Goal: Register for event/course

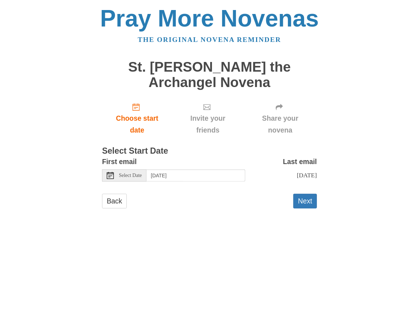
click at [129, 175] on span "Select Date" at bounding box center [130, 175] width 23 height 5
click at [191, 172] on input "[DATE]" at bounding box center [195, 175] width 99 height 12
click at [139, 173] on span "Select Date" at bounding box center [130, 175] width 23 height 5
click at [119, 176] on span "Select Date" at bounding box center [130, 175] width 23 height 5
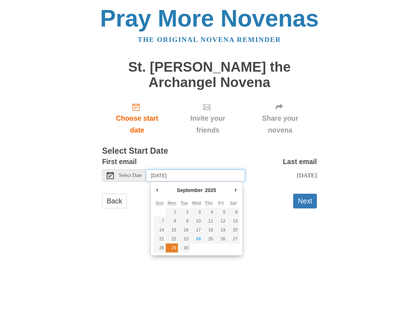
type input "[DATE]"
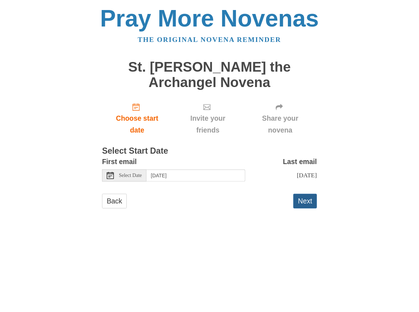
click at [301, 204] on button "Next" at bounding box center [305, 201] width 24 height 15
